Goal: Register for event/course

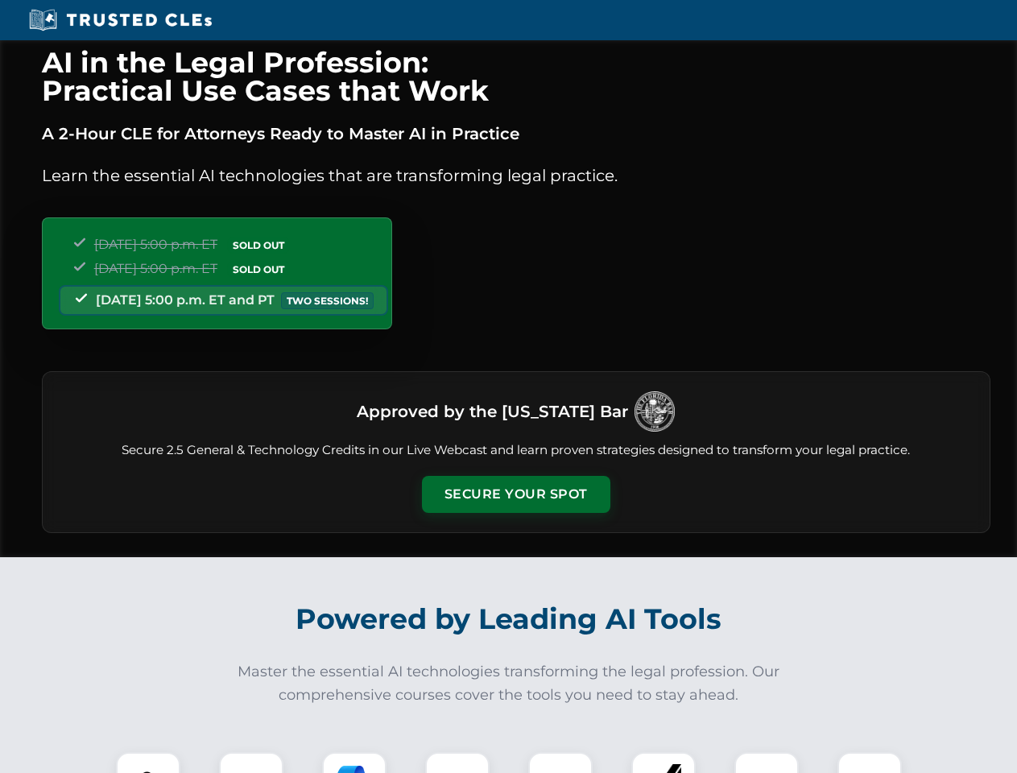
click at [515, 494] on button "Secure Your Spot" at bounding box center [516, 494] width 188 height 37
click at [148, 762] on img at bounding box center [148, 784] width 47 height 47
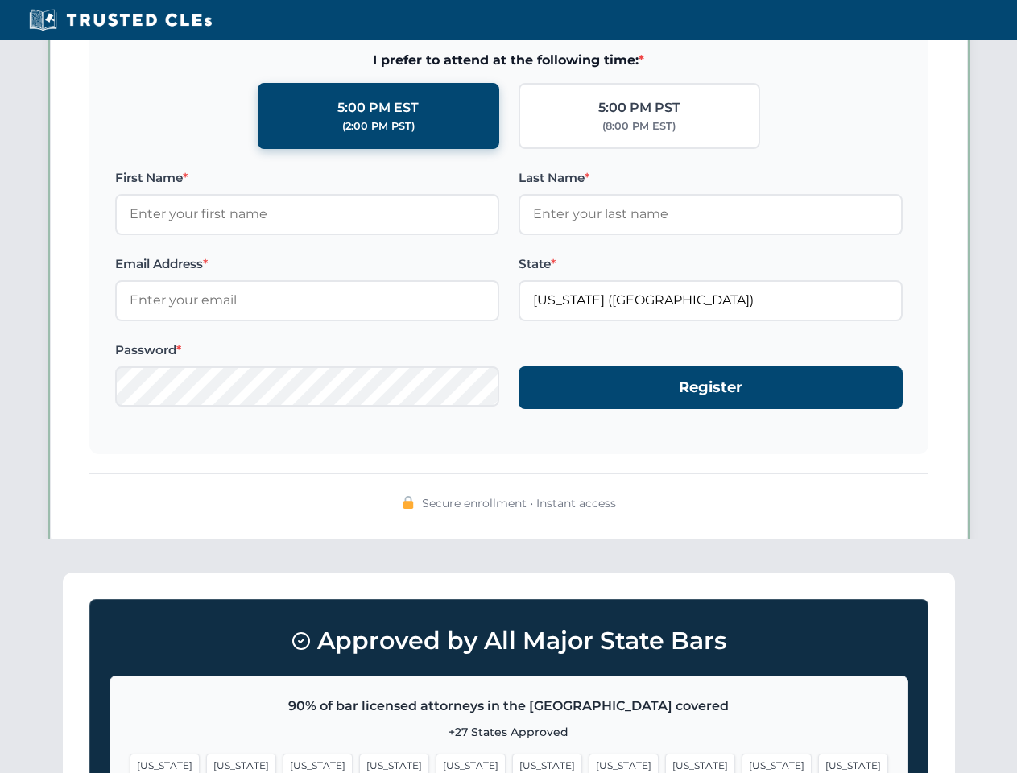
click at [588, 762] on span "[US_STATE]" at bounding box center [623, 764] width 70 height 23
click at [741, 762] on span "[US_STATE]" at bounding box center [776, 764] width 70 height 23
